Goal: Find specific page/section: Find specific page/section

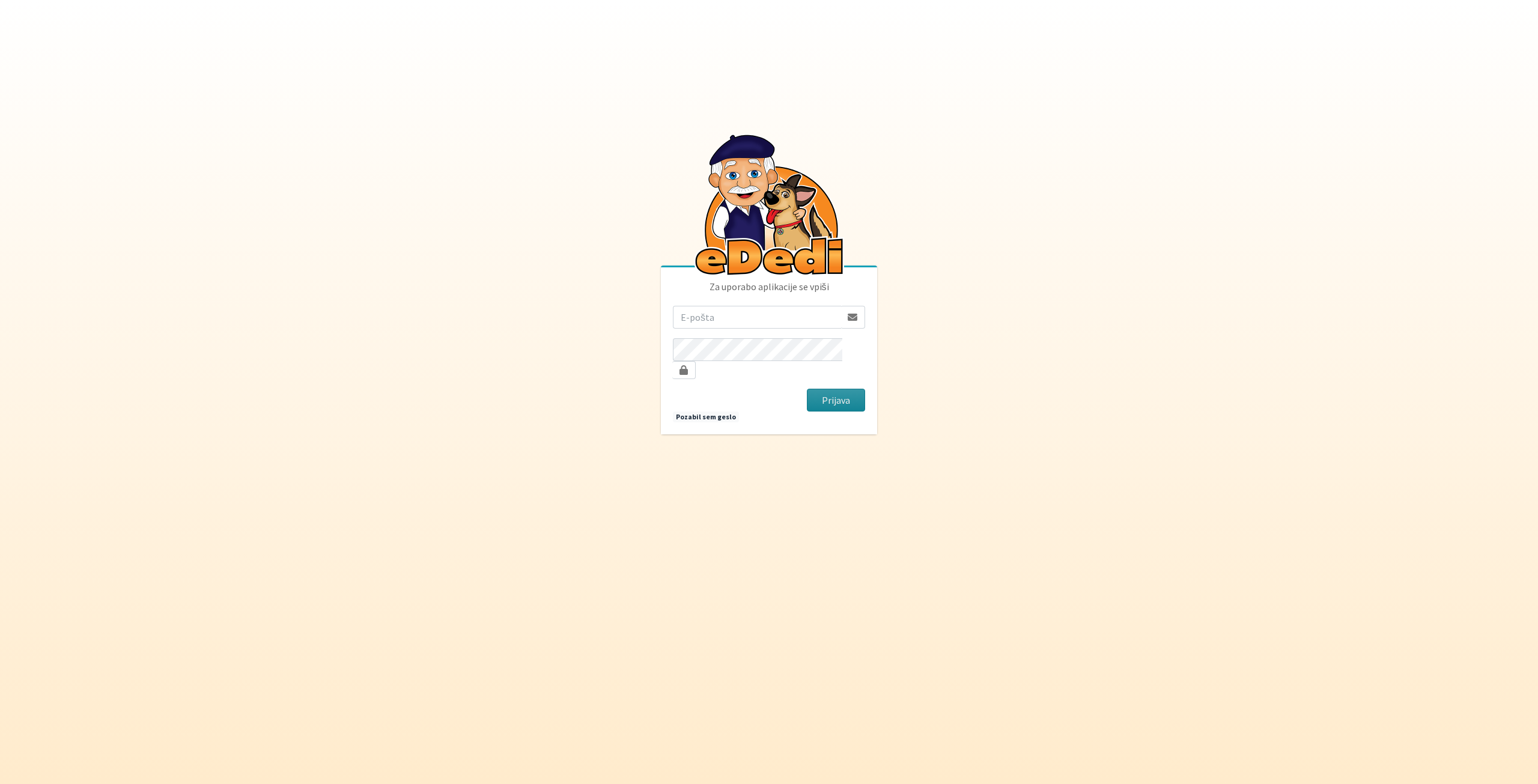
type input "[PERSON_NAME][EMAIL_ADDRESS][DOMAIN_NAME]"
click at [810, 399] on button "Prijava" at bounding box center [836, 400] width 58 height 23
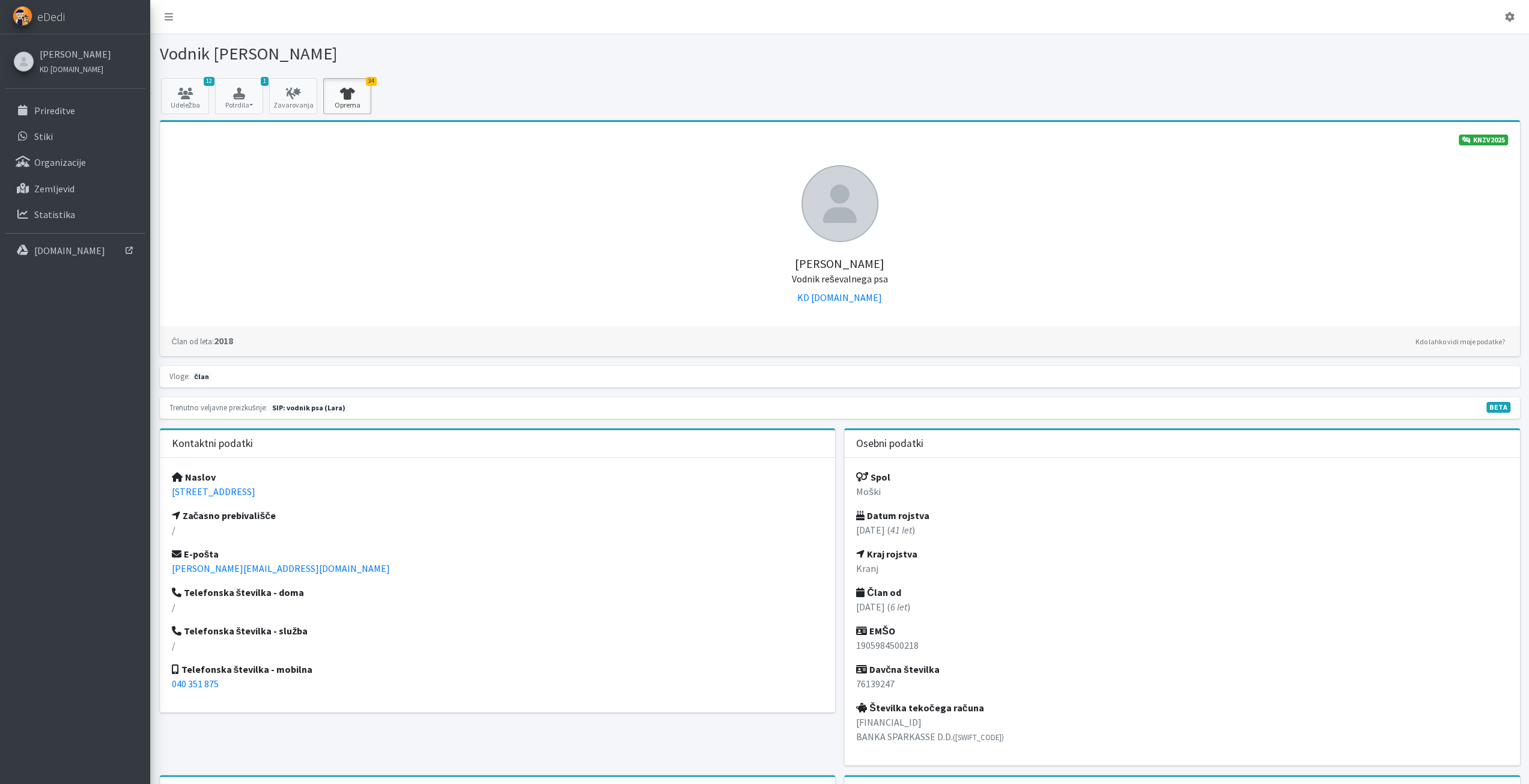
click at [353, 103] on link "34 Oprema" at bounding box center [347, 96] width 48 height 36
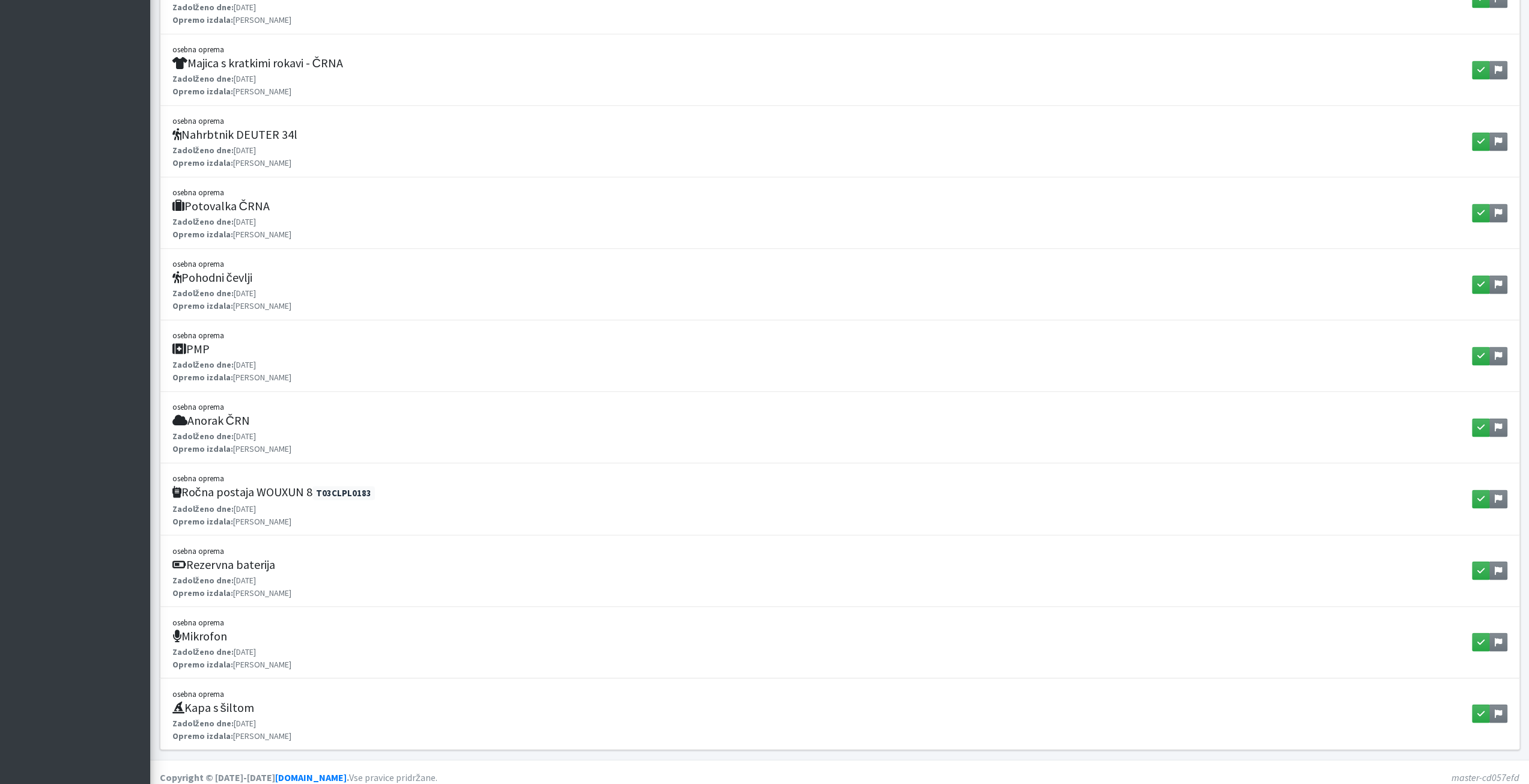
scroll to position [1792, 0]
